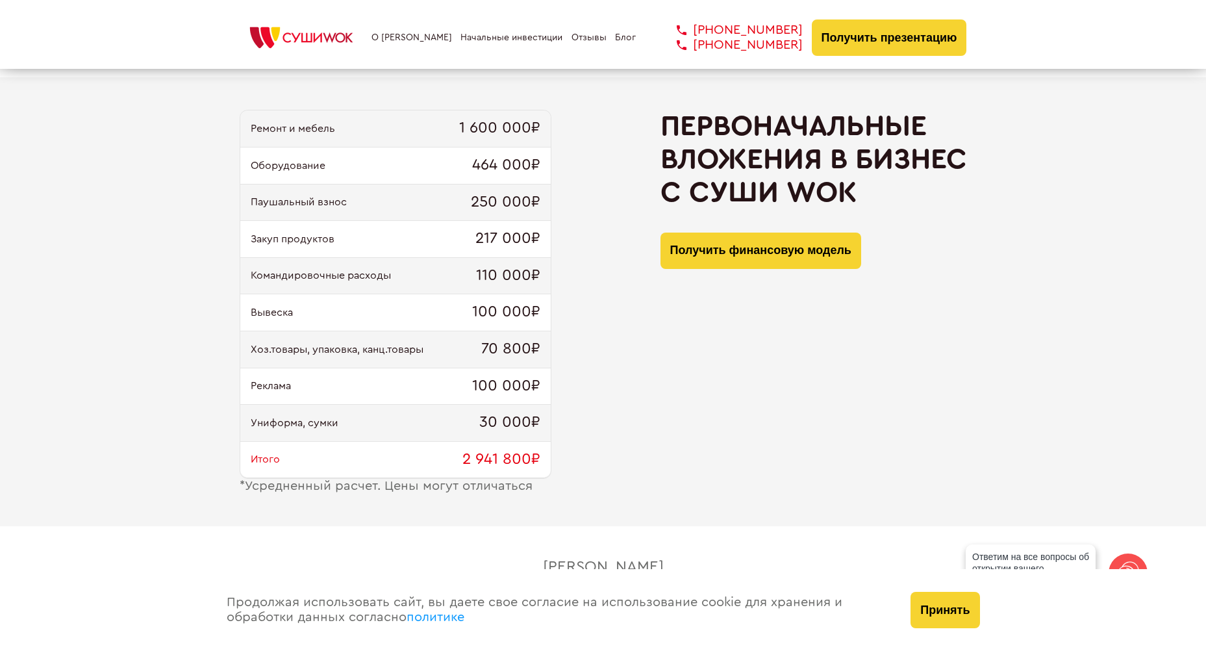
scroll to position [1247, 0]
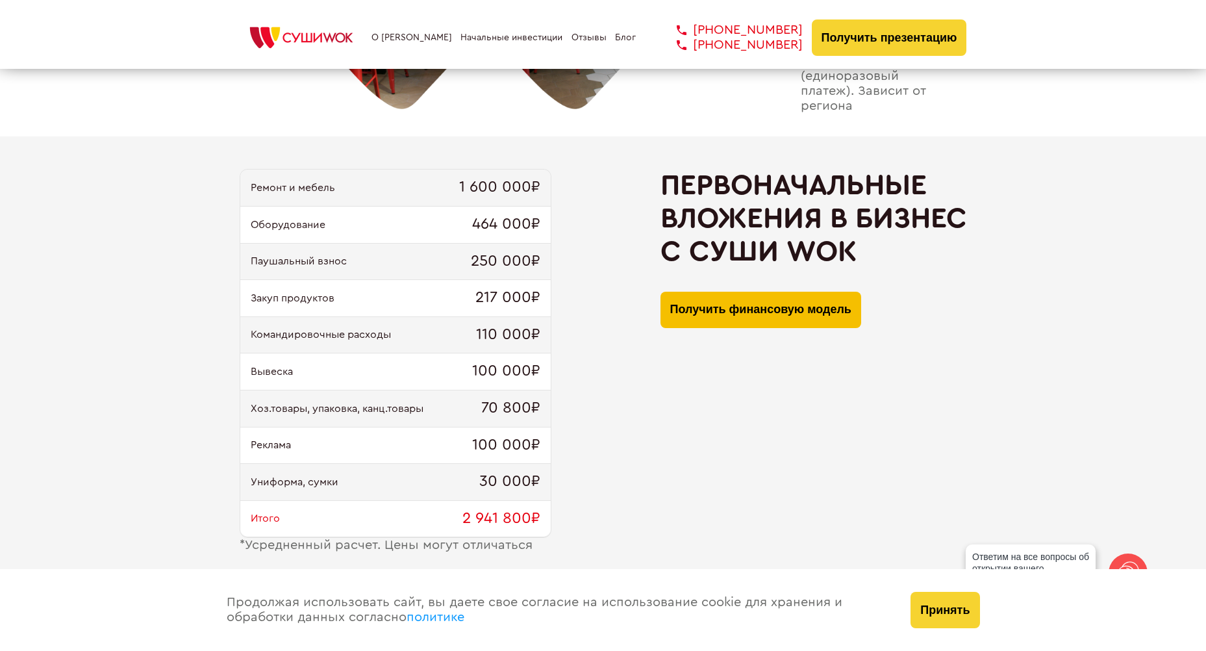
click at [722, 311] on button "Получить финансовую модель" at bounding box center [761, 310] width 201 height 36
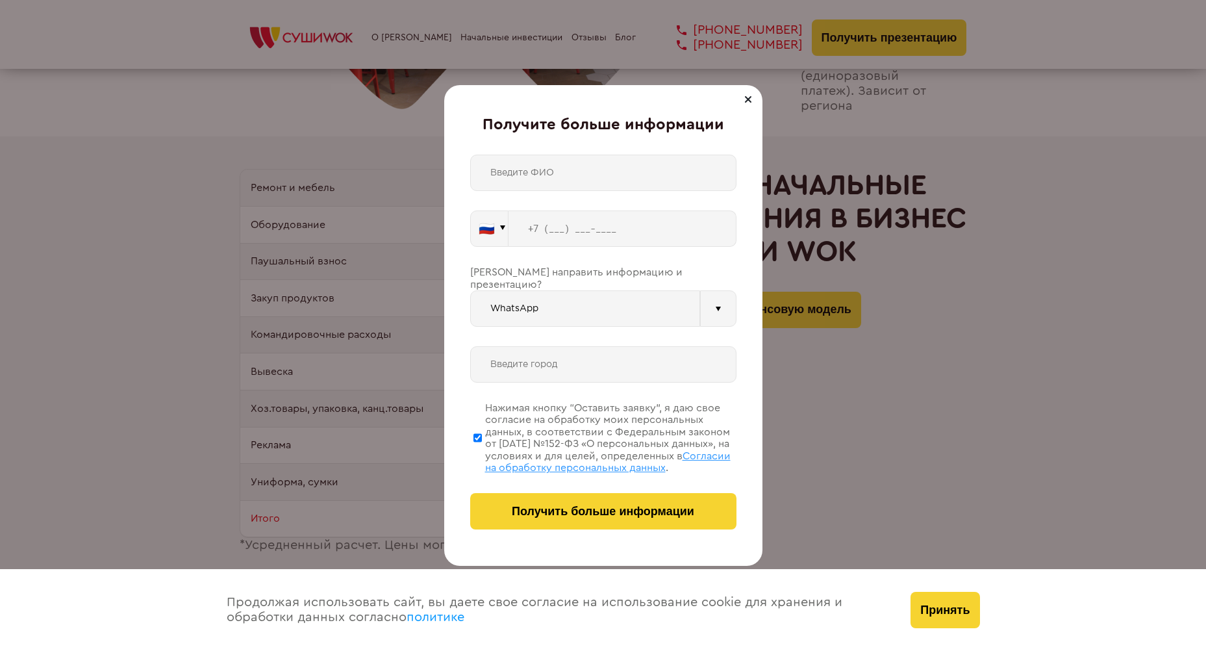
click at [650, 179] on input "text" at bounding box center [603, 173] width 266 height 36
type input "[PERSON_NAME]"
type input "[PHONE_NUMBER]"
click at [691, 353] on input "text" at bounding box center [603, 364] width 266 height 36
type input "пенза"
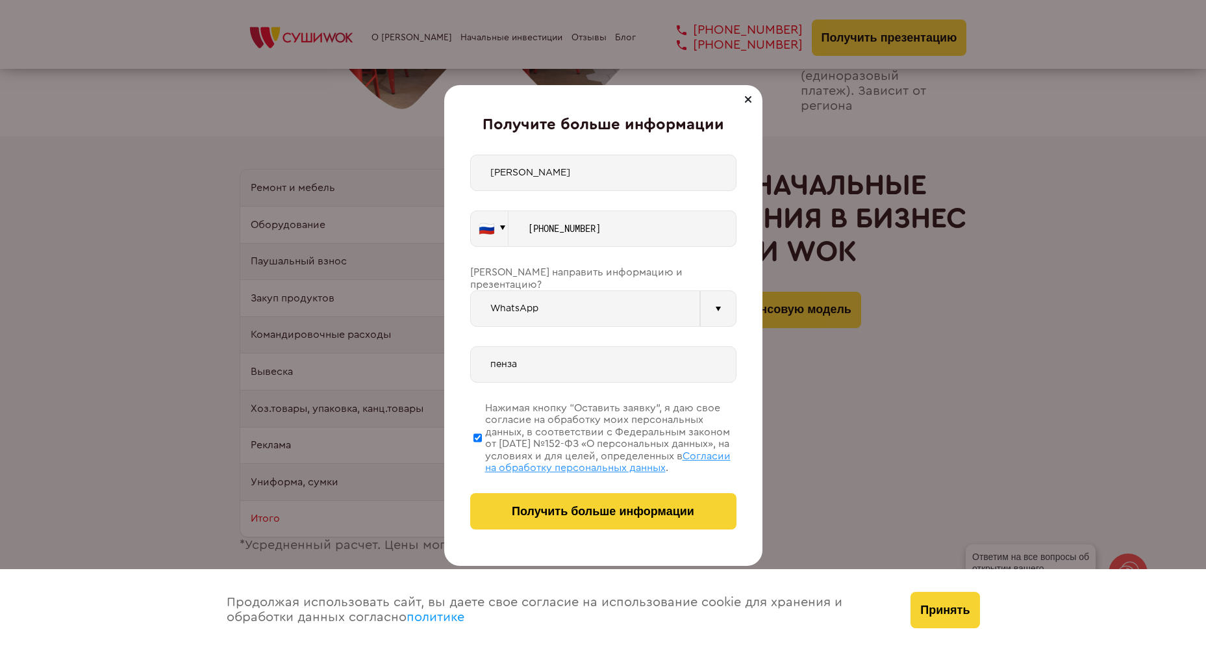
click at [717, 296] on div at bounding box center [718, 308] width 36 height 36
click at [618, 334] on div "Telegram" at bounding box center [585, 340] width 229 height 26
type input "Telegram"
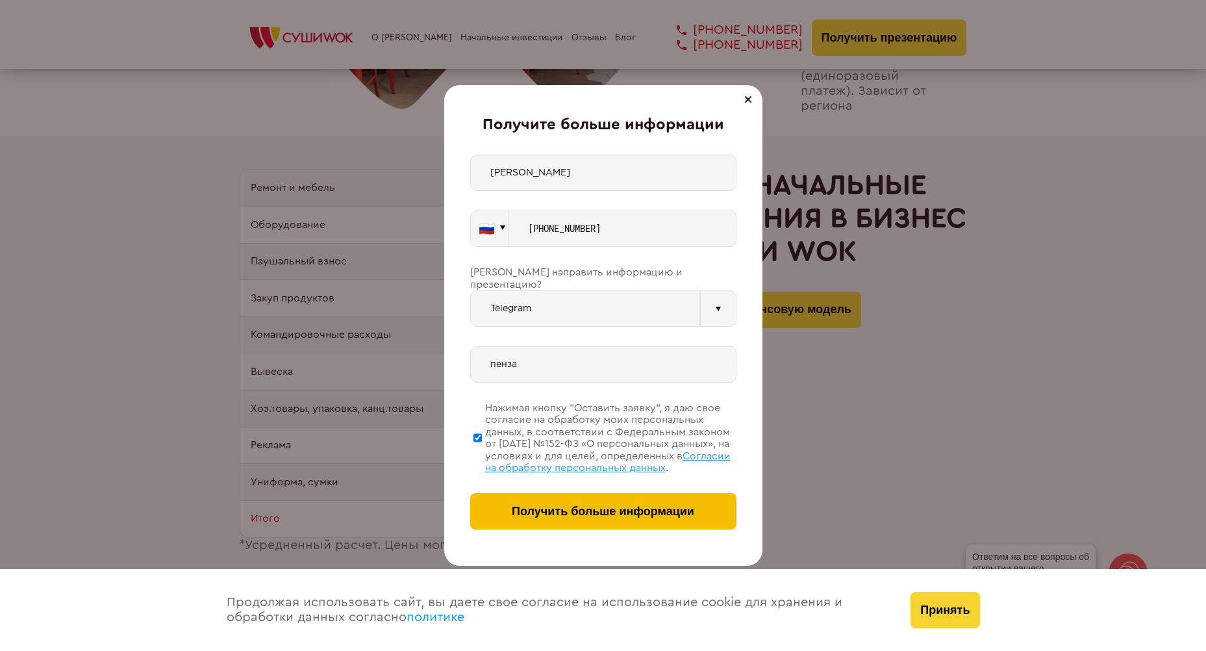
click at [633, 511] on span "Получить больше информации" at bounding box center [603, 512] width 183 height 14
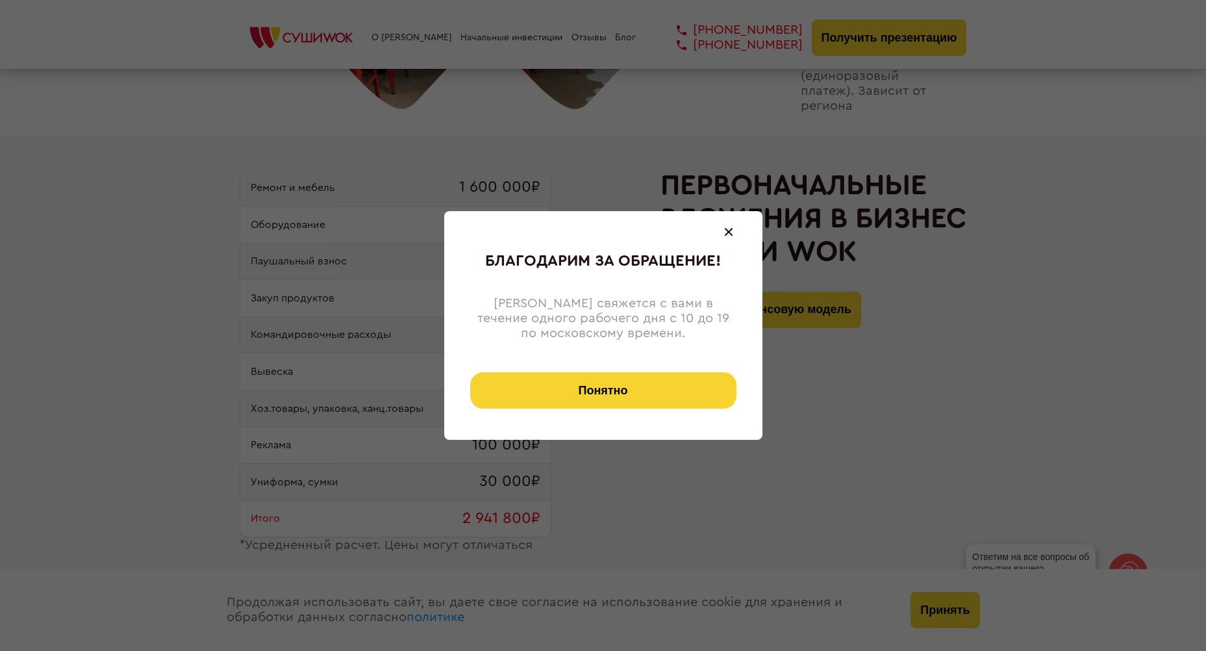
click at [674, 387] on button "Понятно" at bounding box center [603, 390] width 266 height 36
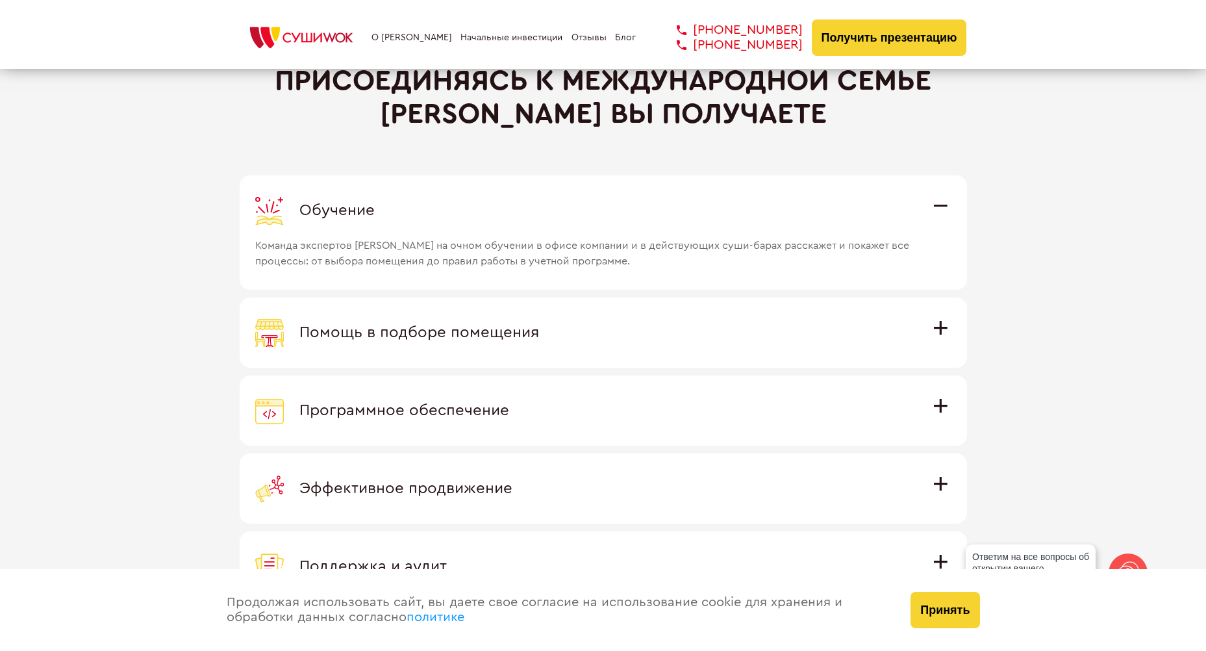
scroll to position [3612, 0]
